Goal: Information Seeking & Learning: Learn about a topic

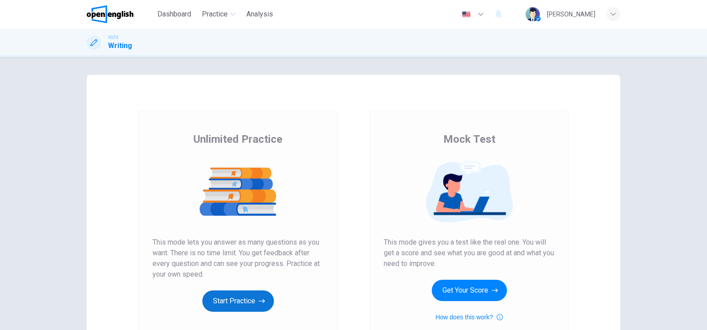
scroll to position [44, 0]
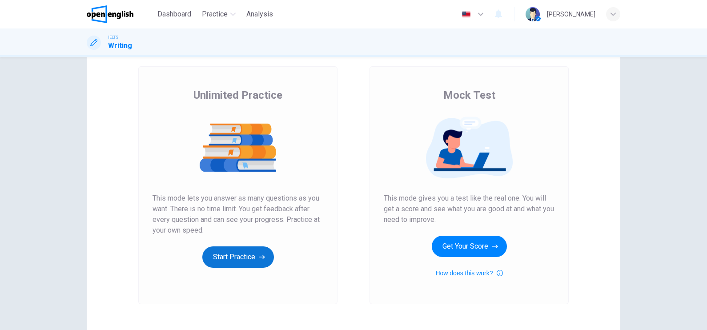
click at [247, 251] on button "Start Practice" at bounding box center [238, 256] width 72 height 21
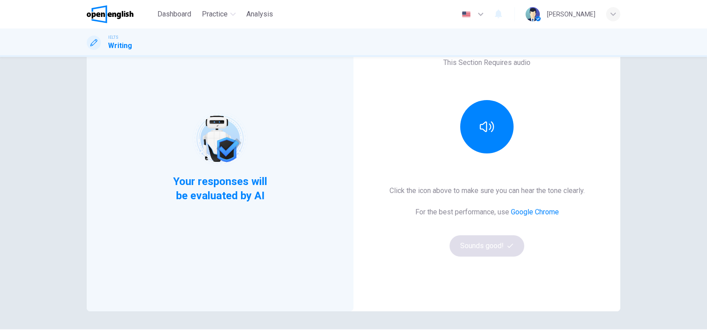
scroll to position [100, 0]
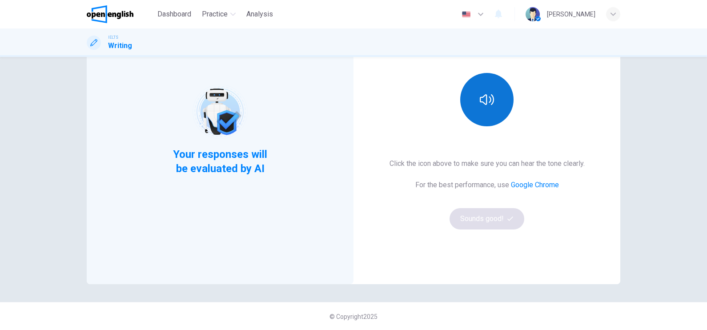
click at [498, 108] on button "button" at bounding box center [486, 99] width 53 height 53
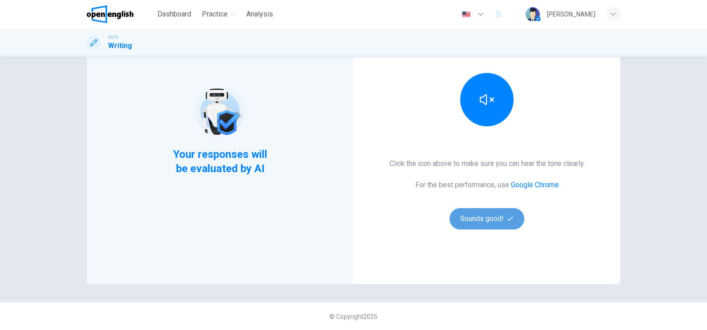
click at [479, 220] on button "Sounds good!" at bounding box center [487, 218] width 75 height 21
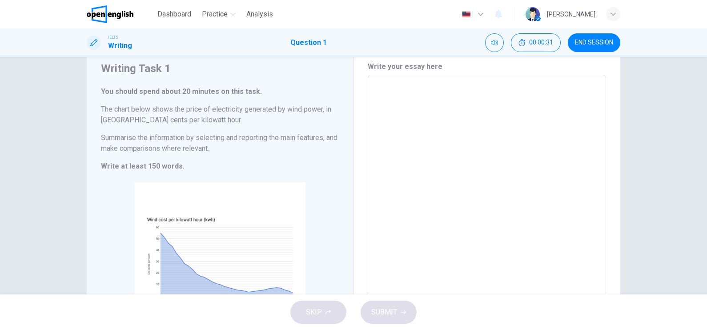
scroll to position [55, 0]
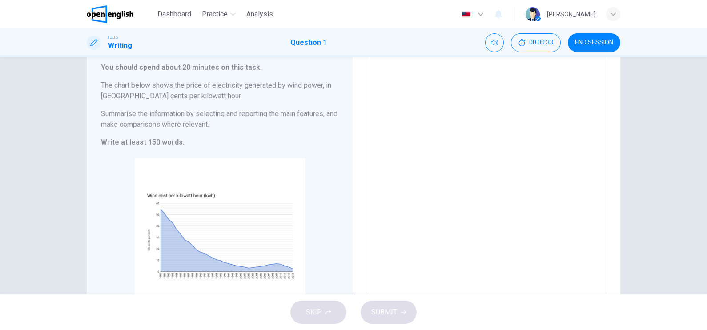
drag, startPoint x: 98, startPoint y: 113, endPoint x: 194, endPoint y: 117, distance: 95.7
click at [193, 116] on h6 "Summarise the information by selecting and reporting the main features, and mak…" at bounding box center [220, 119] width 238 height 21
click at [207, 122] on h6 "Summarise the information by selecting and reporting the main features, and mak…" at bounding box center [220, 119] width 238 height 21
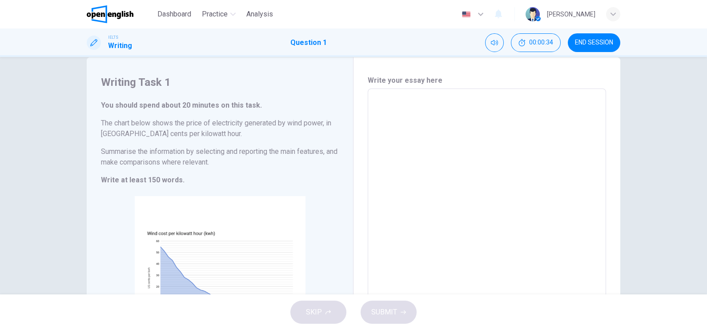
scroll to position [0, 0]
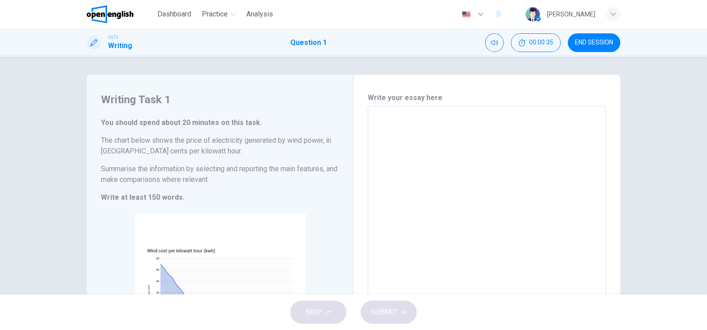
drag, startPoint x: 98, startPoint y: 140, endPoint x: 199, endPoint y: 141, distance: 101.0
click at [199, 141] on h6 "The chart below shows the price of electricity generated by wind power, in [GEO…" at bounding box center [220, 145] width 238 height 21
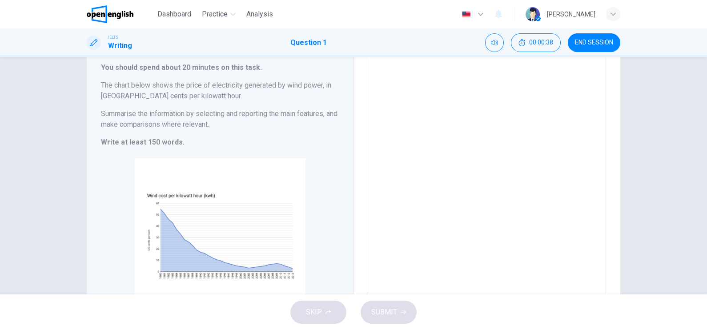
drag, startPoint x: 219, startPoint y: 125, endPoint x: 133, endPoint y: 118, distance: 86.1
click at [146, 119] on h6 "Summarise the information by selecting and reporting the main features, and mak…" at bounding box center [220, 119] width 238 height 21
click at [118, 116] on h6 "Summarise the information by selecting and reporting the main features, and mak…" at bounding box center [220, 119] width 238 height 21
drag, startPoint x: 100, startPoint y: 114, endPoint x: 159, endPoint y: 120, distance: 59.4
click at [159, 120] on h6 "Summarise the information by selecting and reporting the main features, and mak…" at bounding box center [220, 119] width 238 height 21
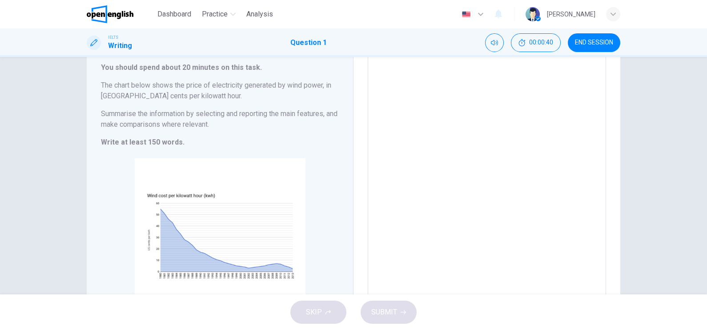
scroll to position [0, 0]
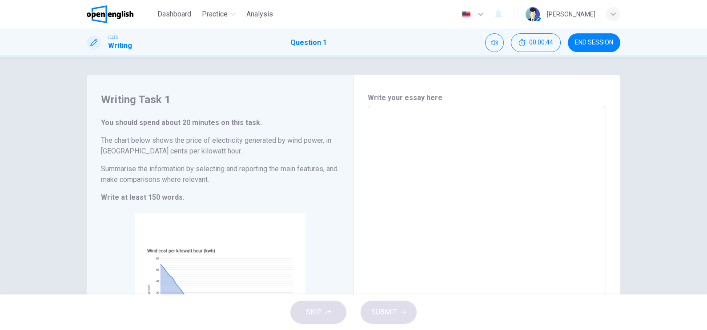
drag, startPoint x: 99, startPoint y: 139, endPoint x: 177, endPoint y: 158, distance: 80.7
click at [165, 147] on h6 "The chart below shows the price of electricity generated by wind power, in [GEO…" at bounding box center [220, 145] width 238 height 21
click at [220, 178] on h6 "Summarise the information by selecting and reporting the main features, and mak…" at bounding box center [220, 174] width 238 height 21
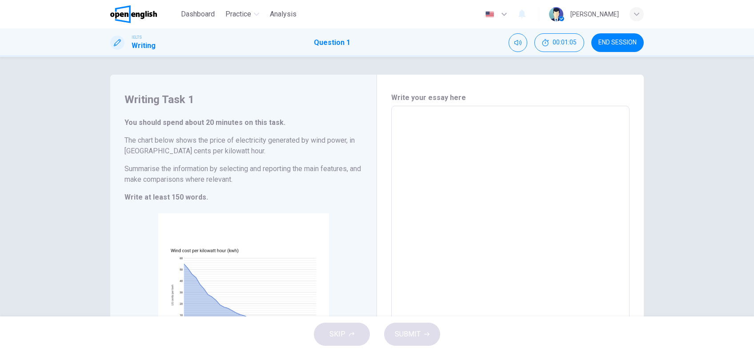
click at [427, 129] on textarea at bounding box center [511, 237] width 226 height 248
click at [166, 150] on h6 "The chart below shows the price of electricity generated by wind power, in [GEO…" at bounding box center [244, 145] width 238 height 21
click at [320, 152] on h6 "The chart below shows the price of electricity generated by wind power, in [GEO…" at bounding box center [244, 145] width 238 height 21
drag, startPoint x: 122, startPoint y: 139, endPoint x: 165, endPoint y: 155, distance: 45.2
click at [161, 155] on h6 "The chart below shows the price of electricity generated by wind power, in [GEO…" at bounding box center [244, 145] width 238 height 21
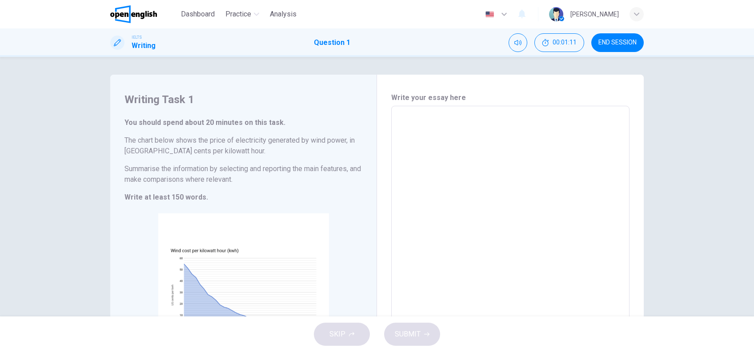
click at [207, 152] on h6 "The chart below shows the price of electricity generated by wind power, in [GEO…" at bounding box center [244, 145] width 238 height 21
click at [203, 152] on h6 "The chart below shows the price of electricity generated by wind power, in [GEO…" at bounding box center [244, 145] width 238 height 21
click at [244, 179] on h6 "Summarise the information by selecting and reporting the main features, and mak…" at bounding box center [244, 174] width 238 height 21
click at [247, 180] on h6 "Summarise the information by selecting and reporting the main features, and mak…" at bounding box center [244, 174] width 238 height 21
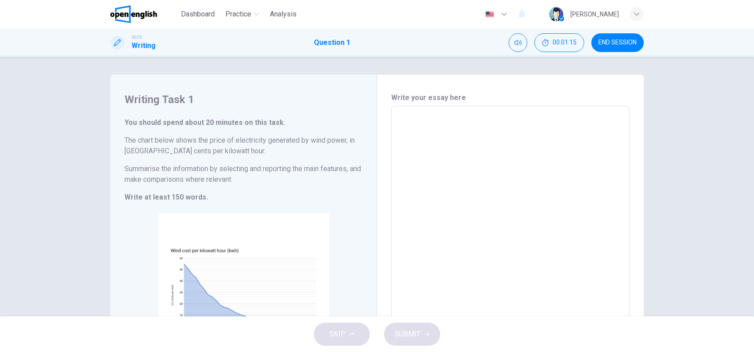
drag, startPoint x: 123, startPoint y: 138, endPoint x: 185, endPoint y: 156, distance: 64.6
click at [184, 155] on h6 "The chart below shows the price of electricity generated by wind power, in [GEO…" at bounding box center [244, 145] width 238 height 21
click at [240, 179] on h6 "Summarise the information by selecting and reporting the main features, and mak…" at bounding box center [244, 174] width 238 height 21
click at [431, 128] on textarea at bounding box center [511, 237] width 226 height 248
